Goal: Task Accomplishment & Management: Use online tool/utility

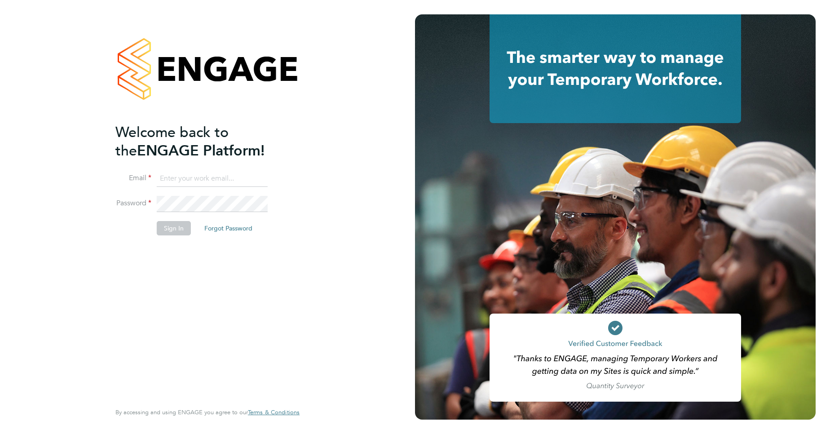
type input "[PERSON_NAME][EMAIL_ADDRESS][PERSON_NAME][DOMAIN_NAME]"
click at [178, 233] on button "Sign In" at bounding box center [174, 228] width 34 height 14
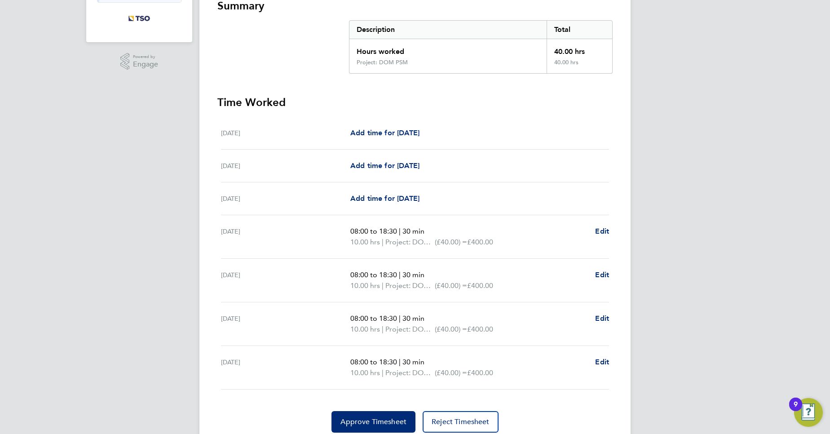
scroll to position [202, 0]
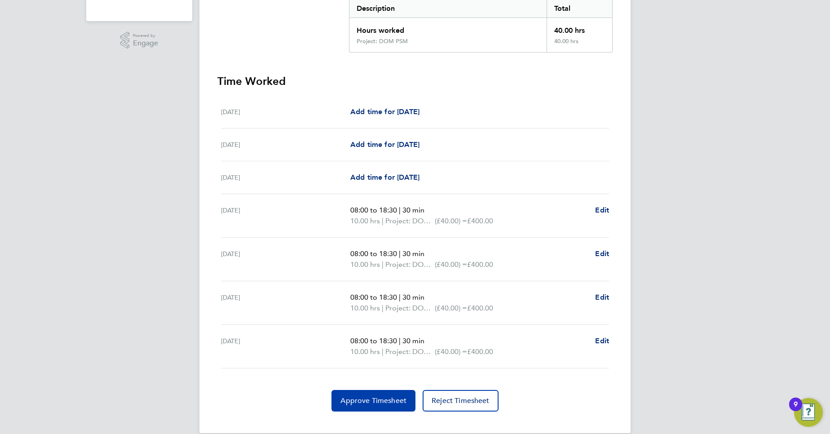
click at [403, 396] on span "Approve Timesheet" at bounding box center [373, 400] width 66 height 9
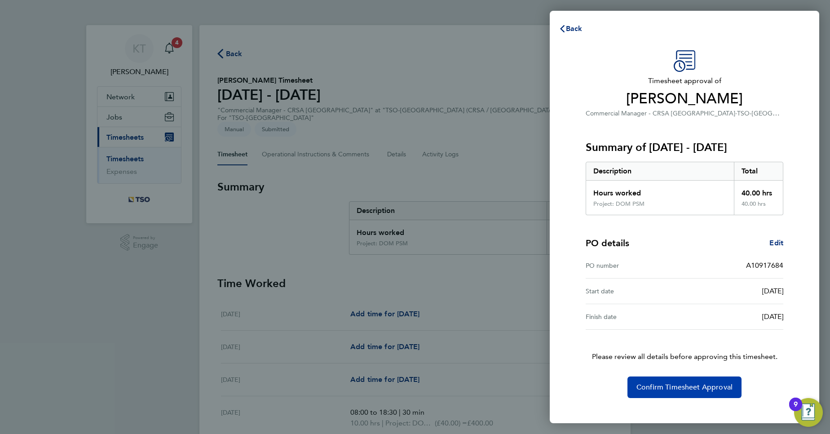
click at [658, 384] on span "Confirm Timesheet Approval" at bounding box center [684, 387] width 96 height 9
